Goal: Task Accomplishment & Management: Manage account settings

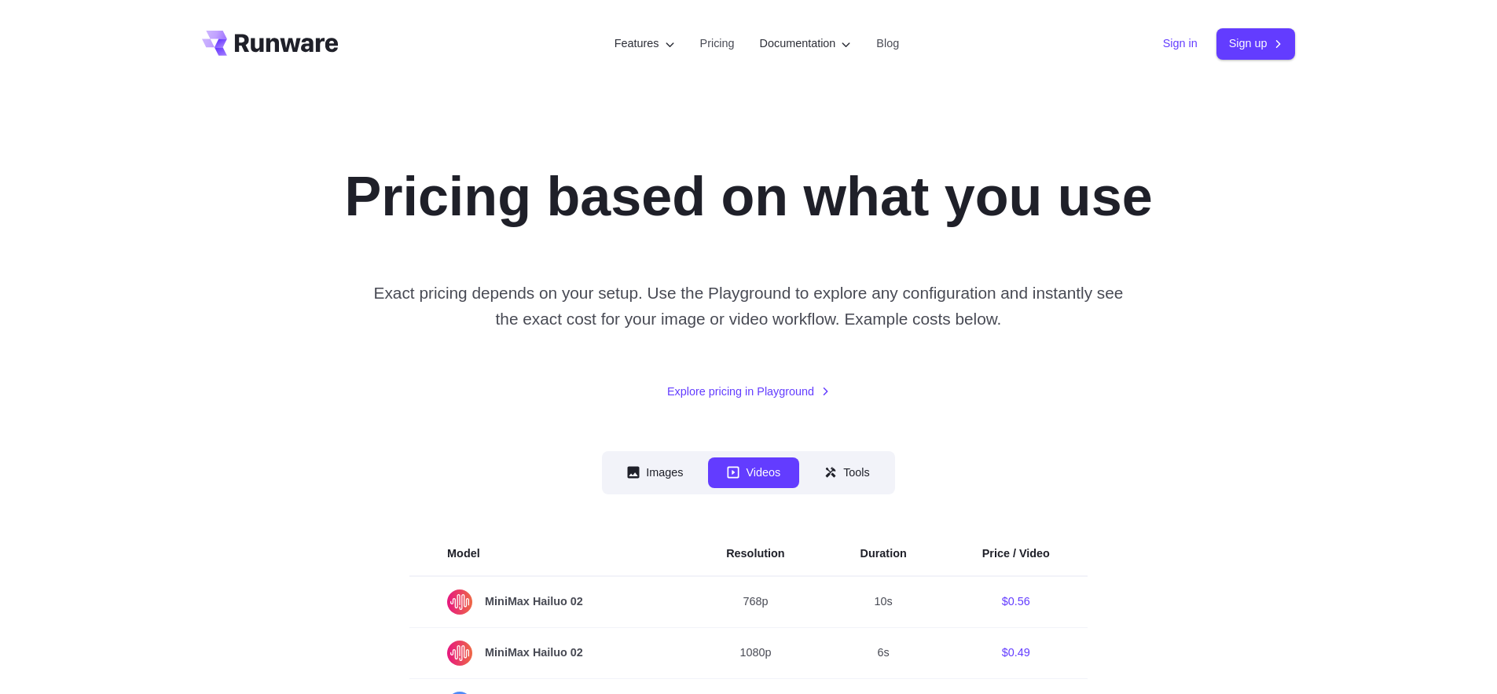
click at [1178, 39] on link "Sign in" at bounding box center [1180, 44] width 35 height 18
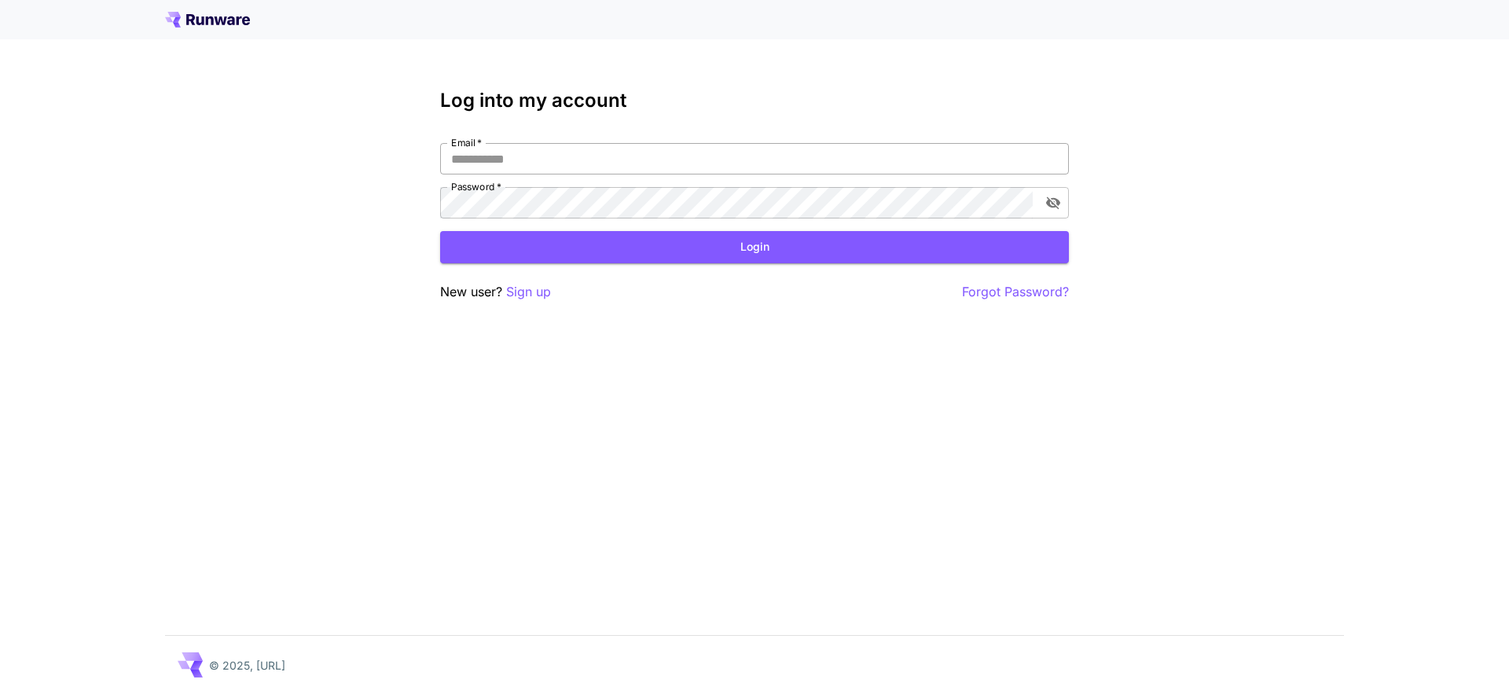
click at [855, 158] on input "Email   *" at bounding box center [754, 158] width 629 height 31
type input "**********"
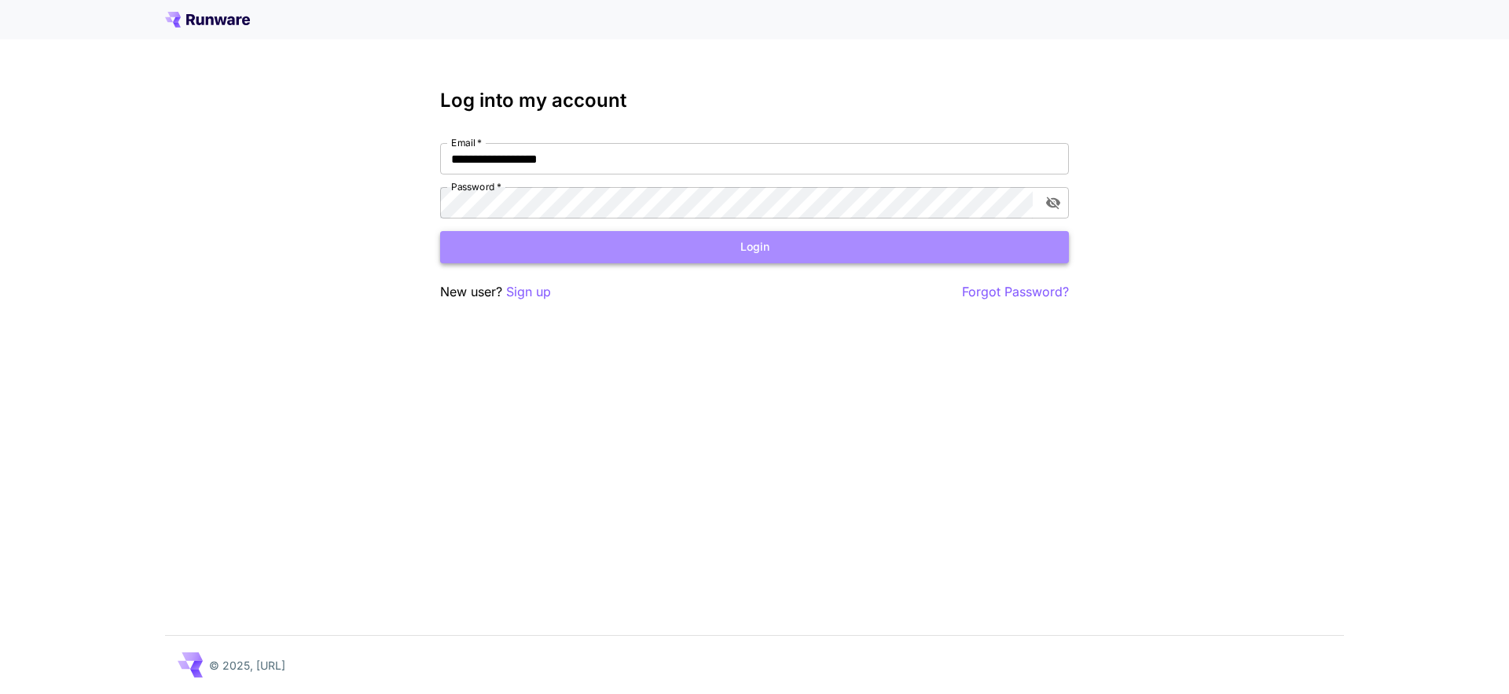
click at [641, 247] on button "Login" at bounding box center [754, 247] width 629 height 32
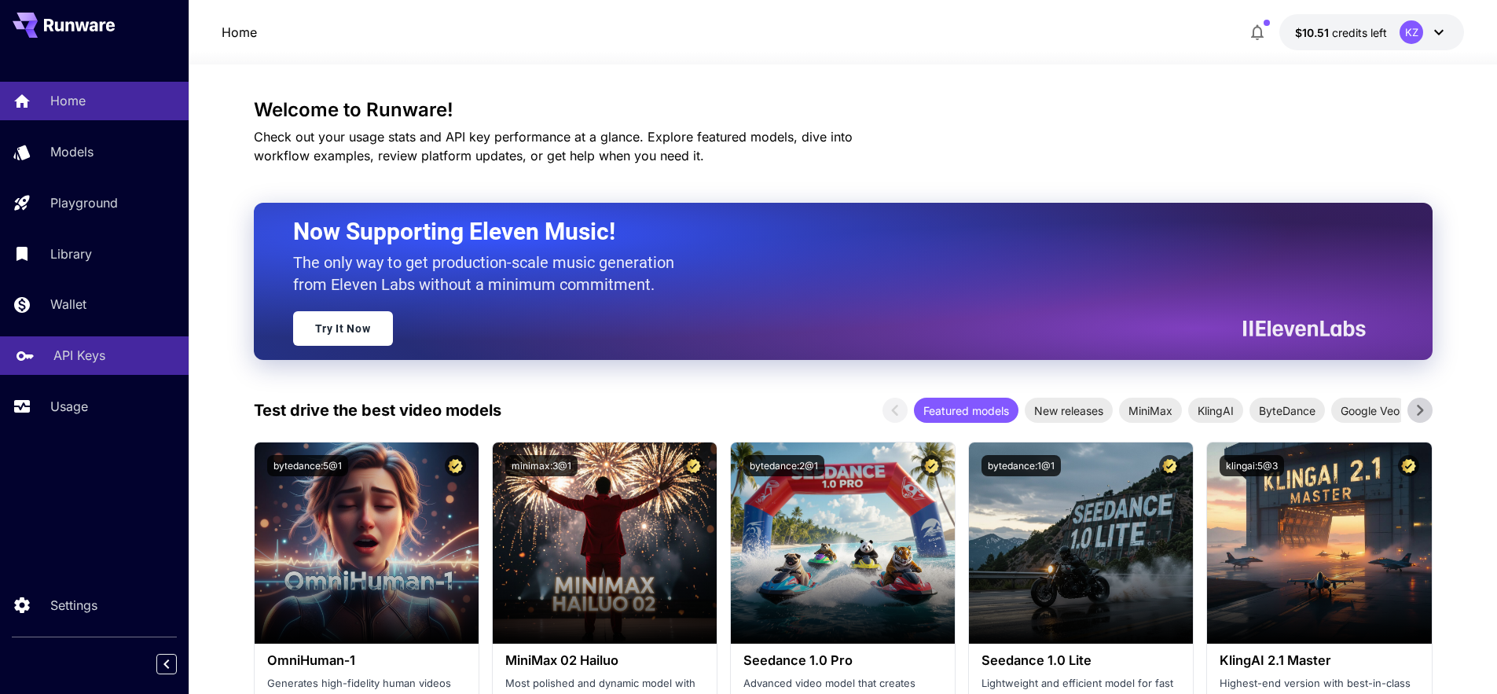
click at [102, 351] on p "API Keys" at bounding box center [79, 355] width 52 height 19
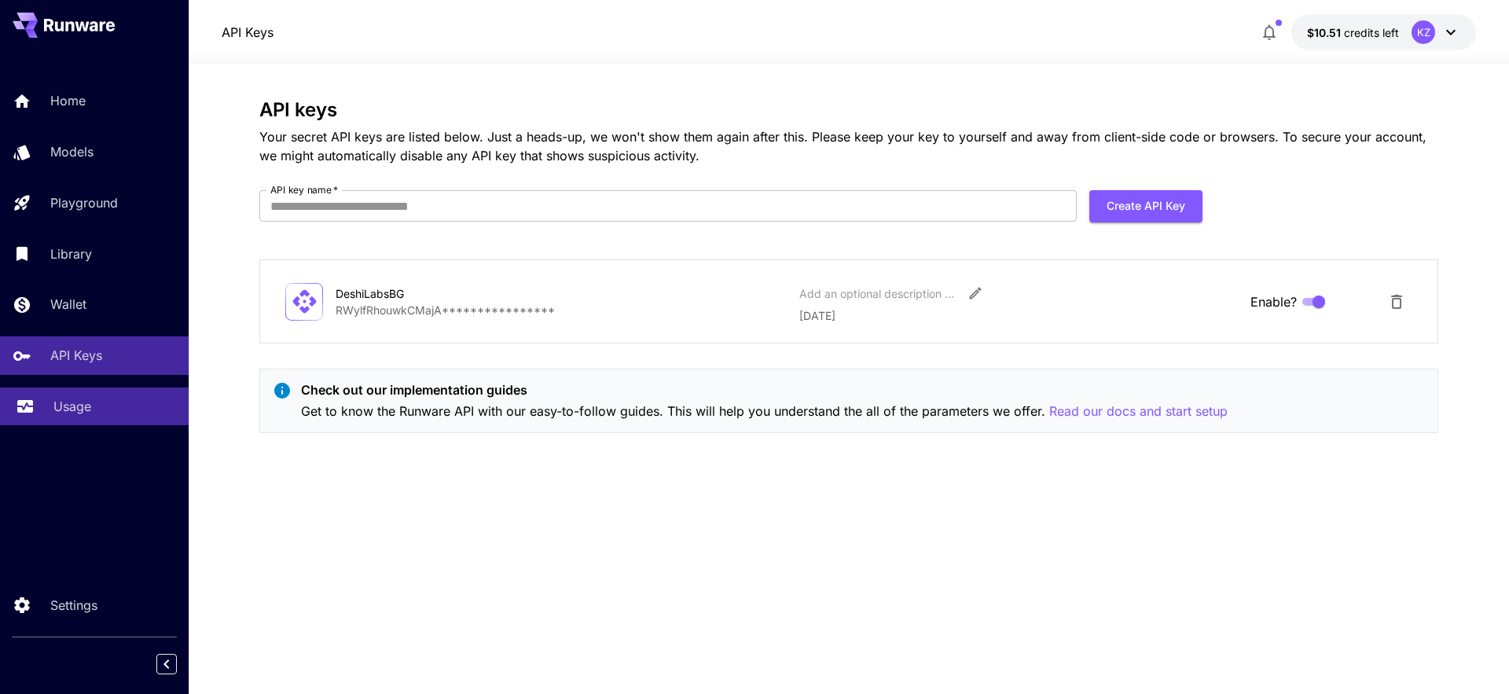
click at [51, 424] on link "Usage" at bounding box center [94, 406] width 189 height 39
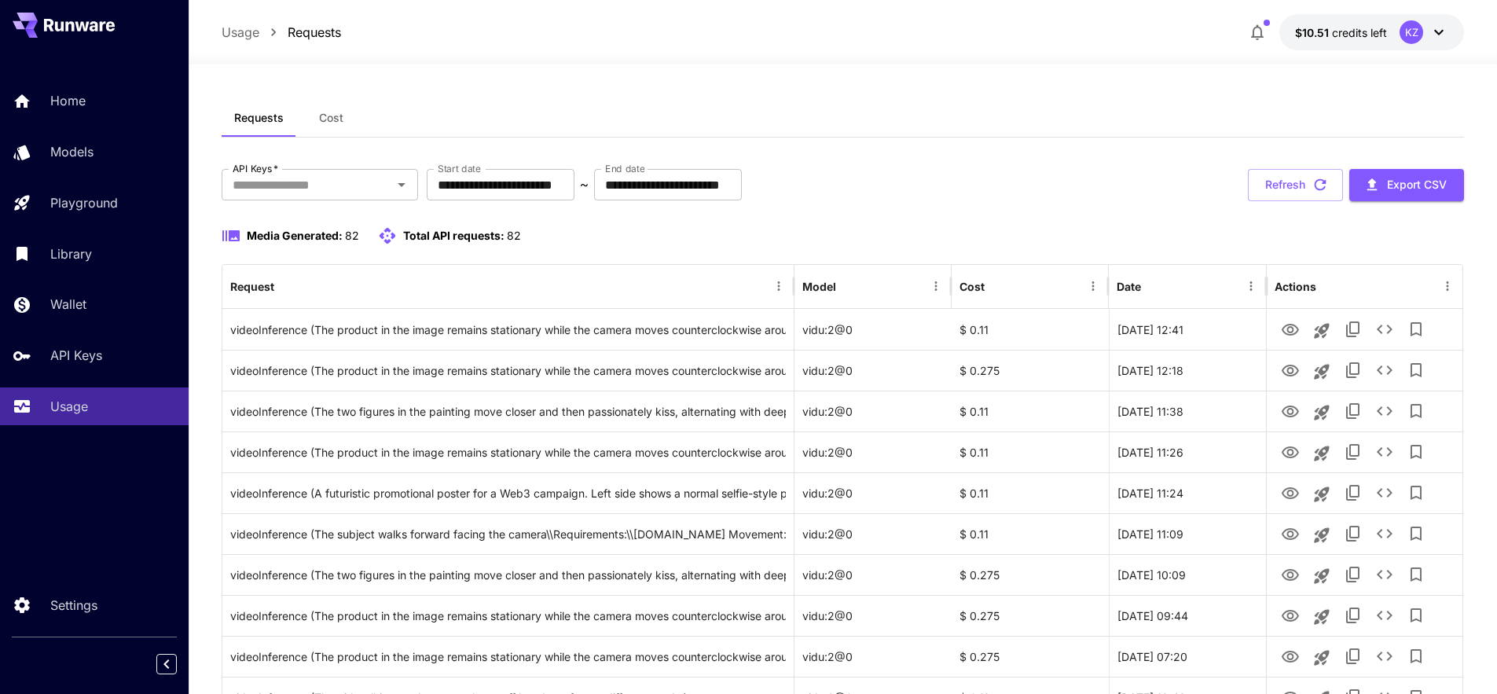
click at [1042, 171] on div "**********" at bounding box center [843, 185] width 1243 height 32
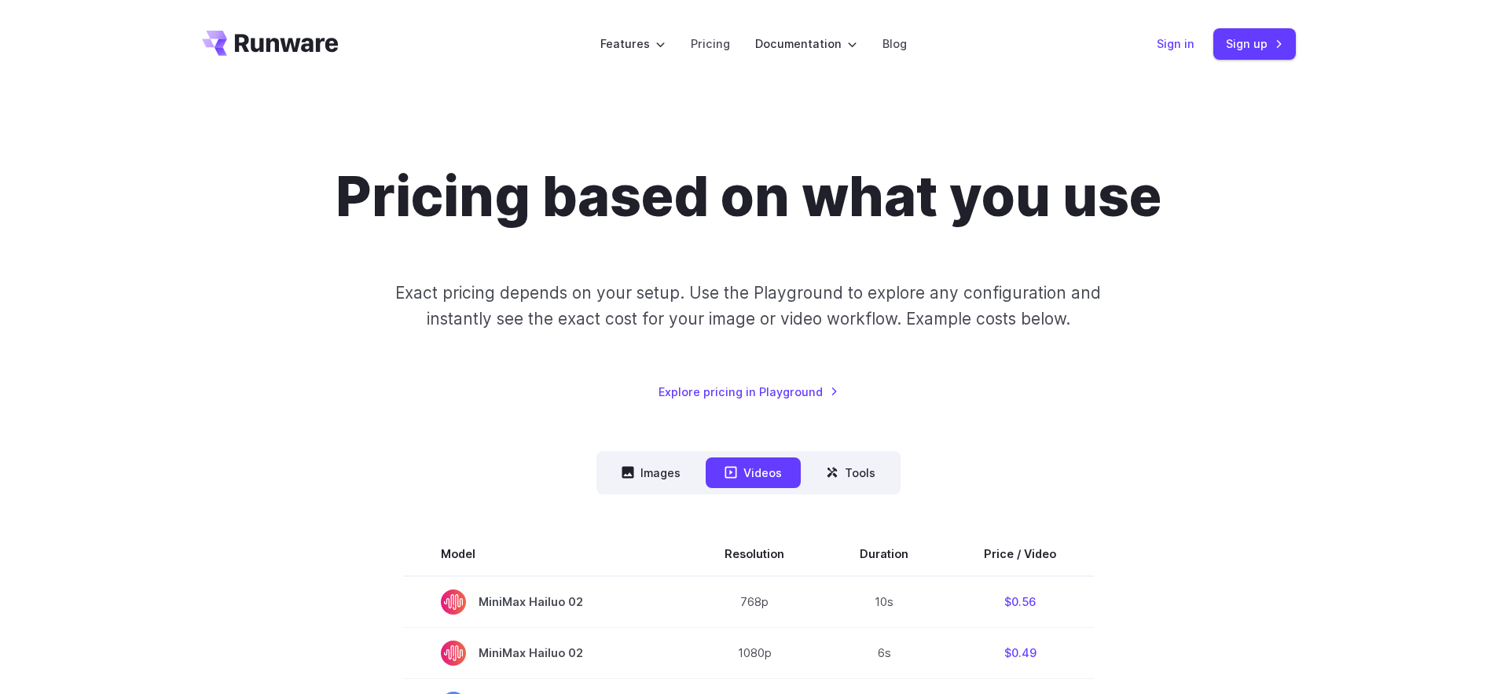
click at [1191, 47] on link "Sign in" at bounding box center [1176, 44] width 38 height 18
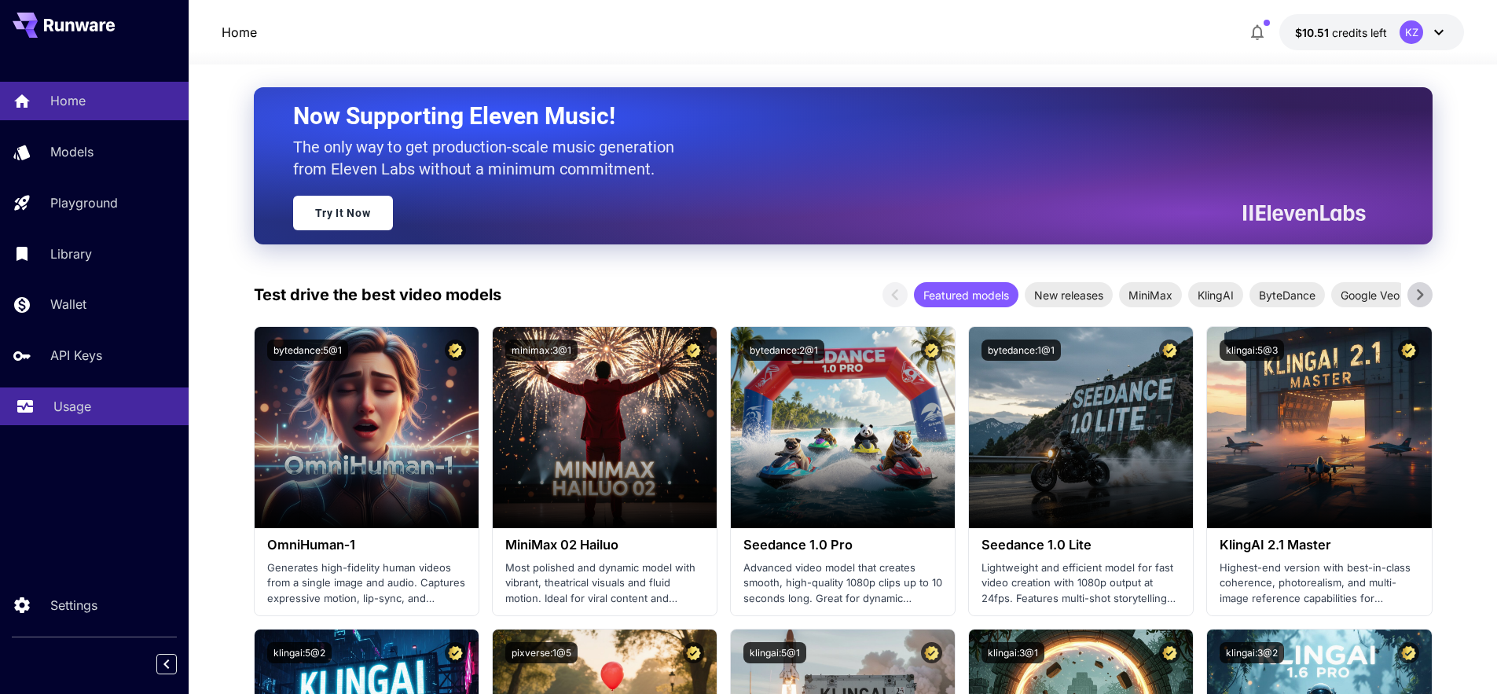
scroll to position [118, 0]
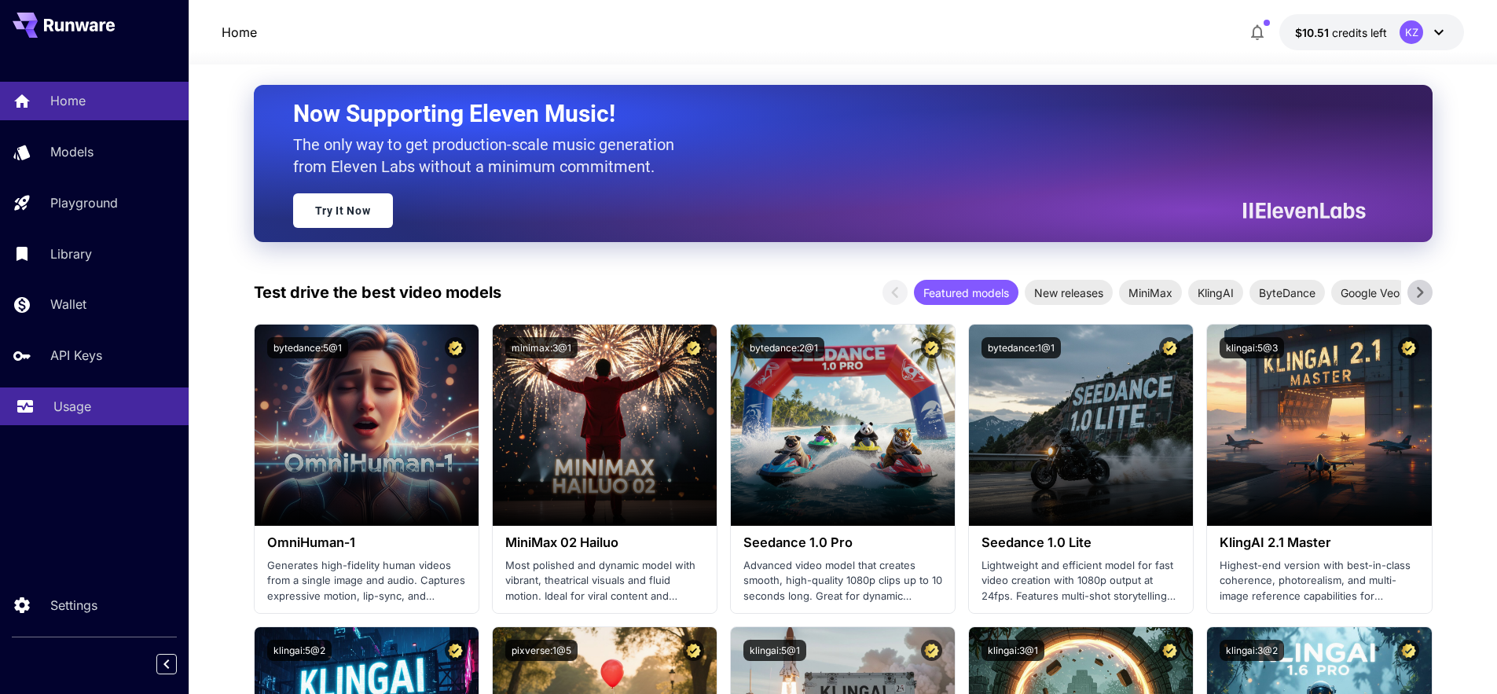
click at [68, 409] on p "Usage" at bounding box center [72, 406] width 38 height 19
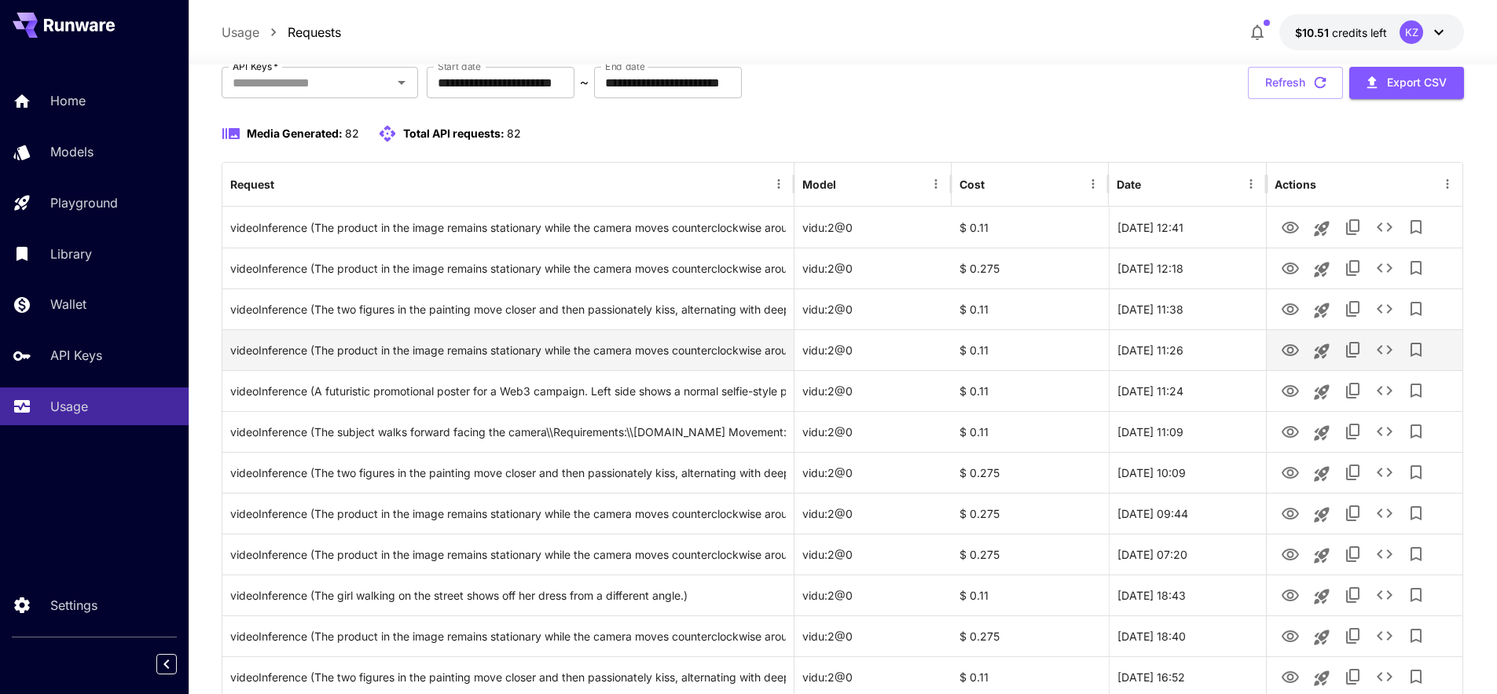
scroll to position [105, 0]
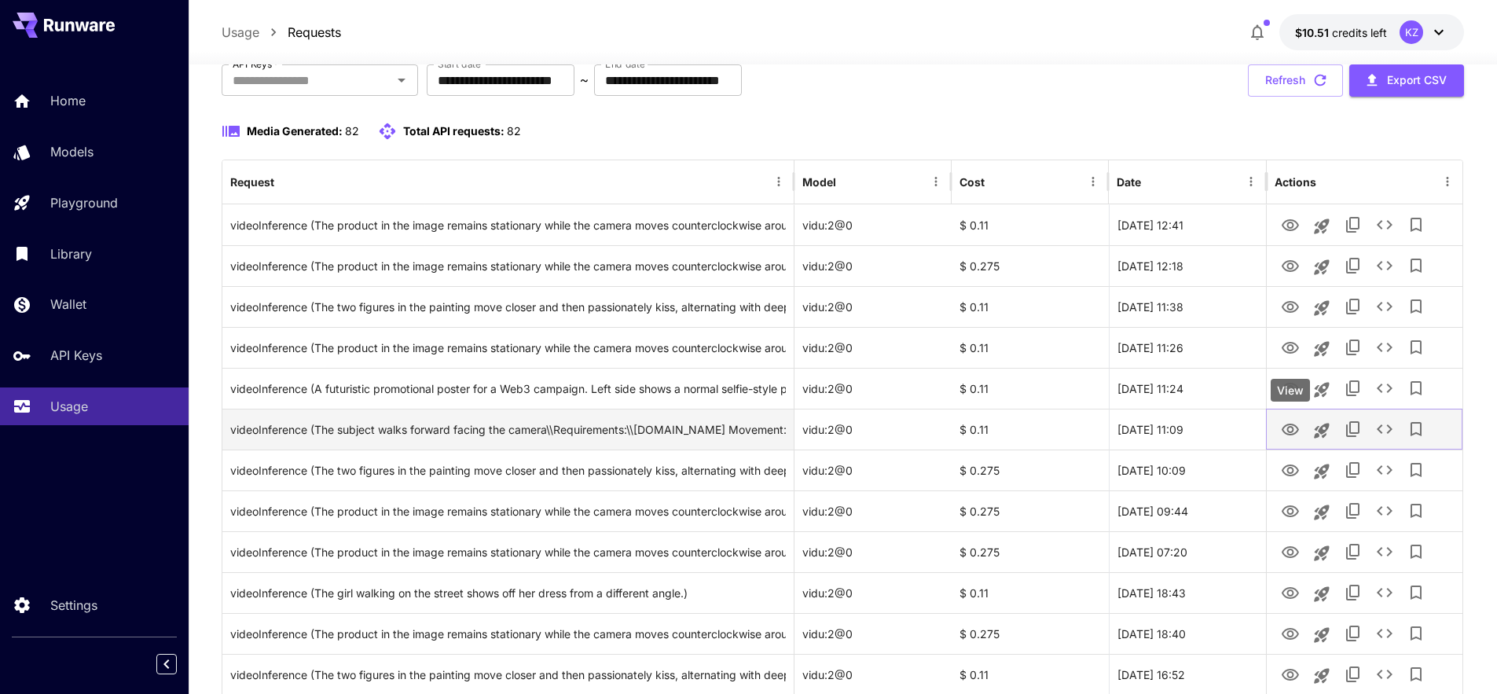
drag, startPoint x: 1299, startPoint y: 432, endPoint x: 1295, endPoint y: 421, distance: 11.3
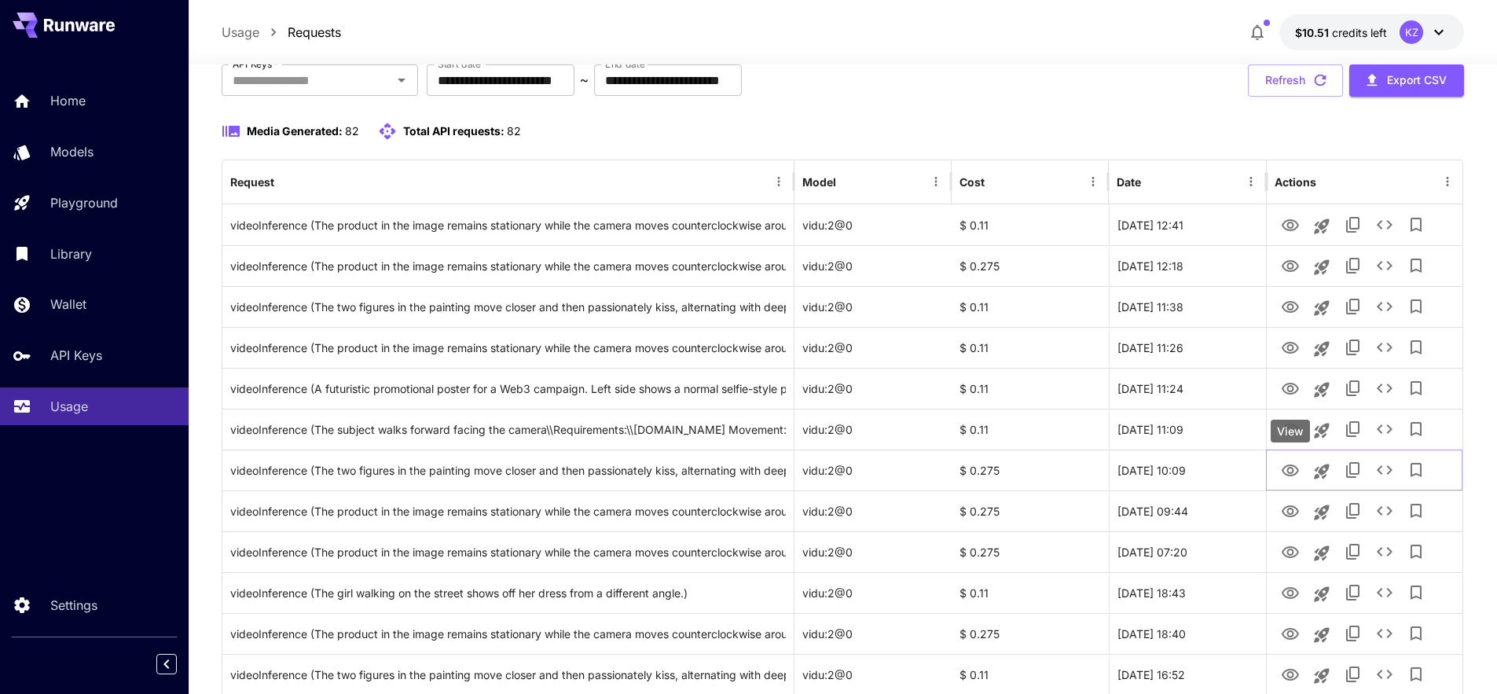
drag, startPoint x: 1284, startPoint y: 467, endPoint x: 1288, endPoint y: 434, distance: 33.2
